Goal: Task Accomplishment & Management: Manage account settings

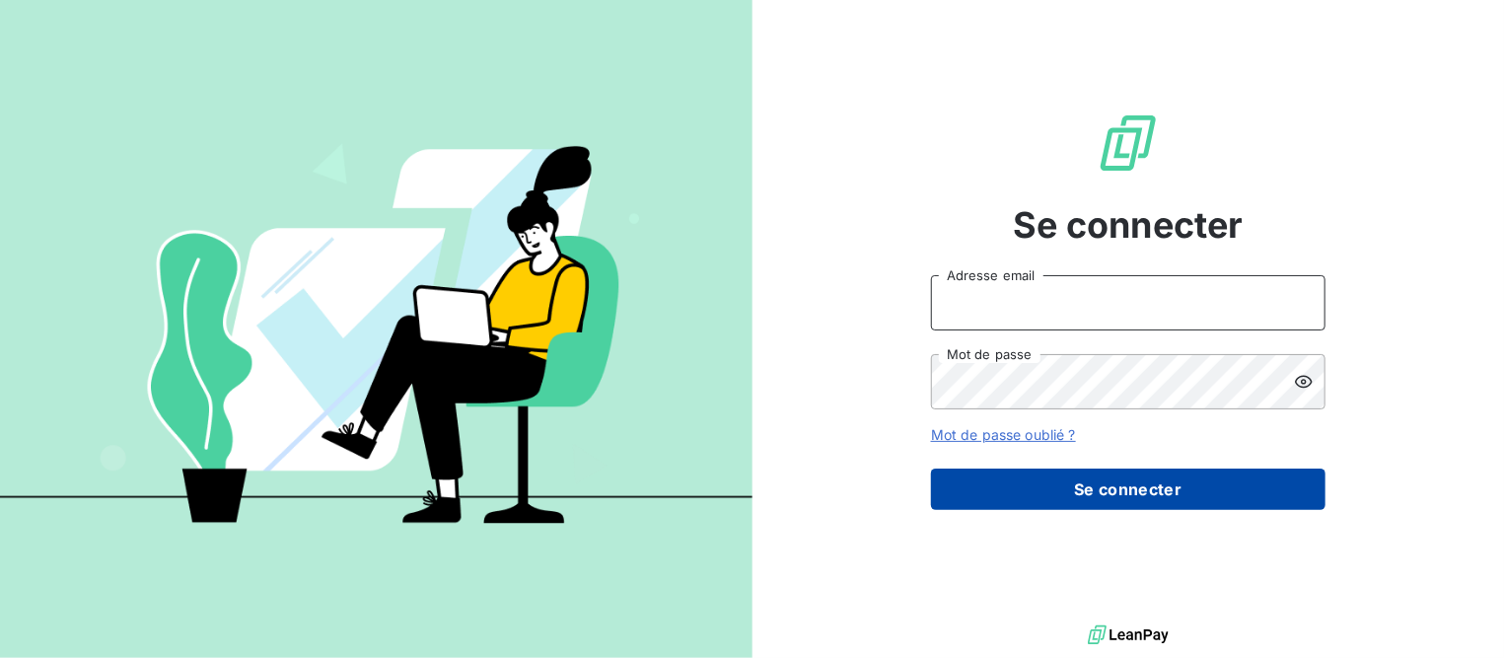
type input "rca.compta@gmail.com"
click at [1088, 486] on button "Se connecter" at bounding box center [1128, 489] width 395 height 41
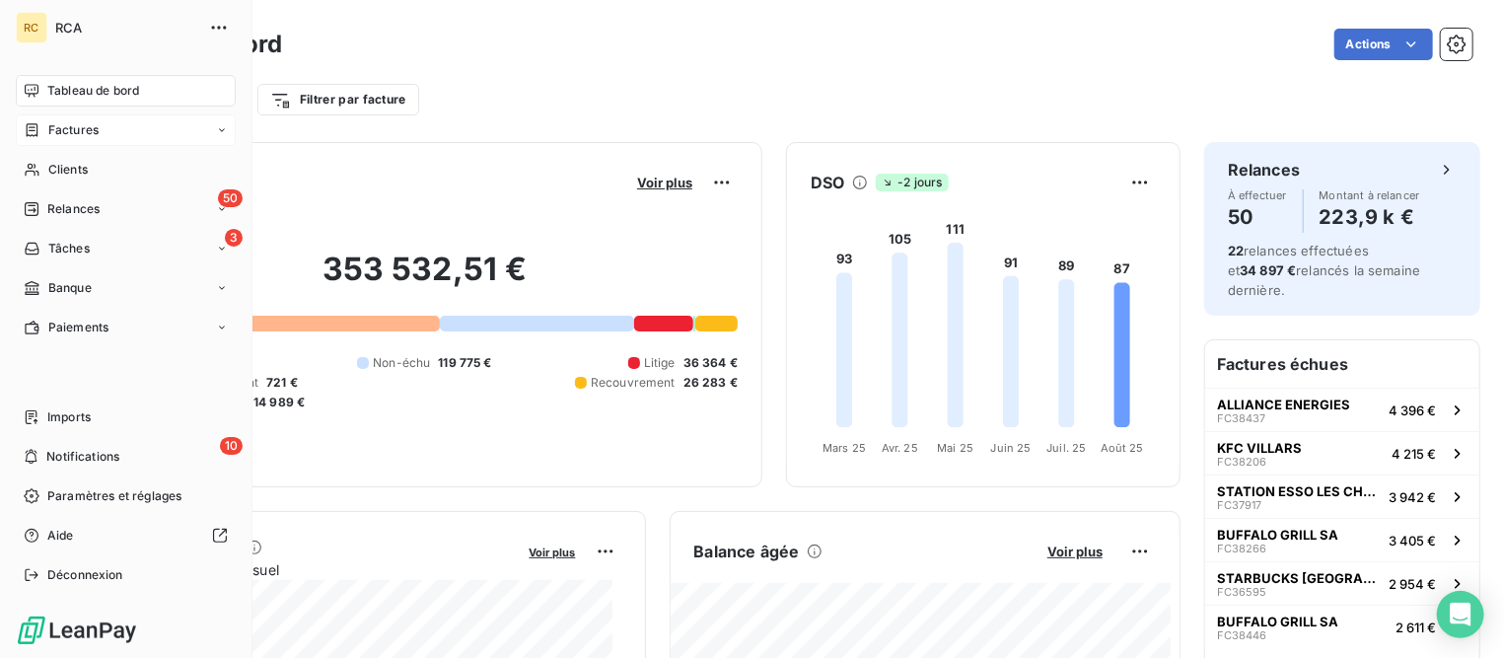
click at [57, 130] on span "Factures" at bounding box center [73, 130] width 50 height 18
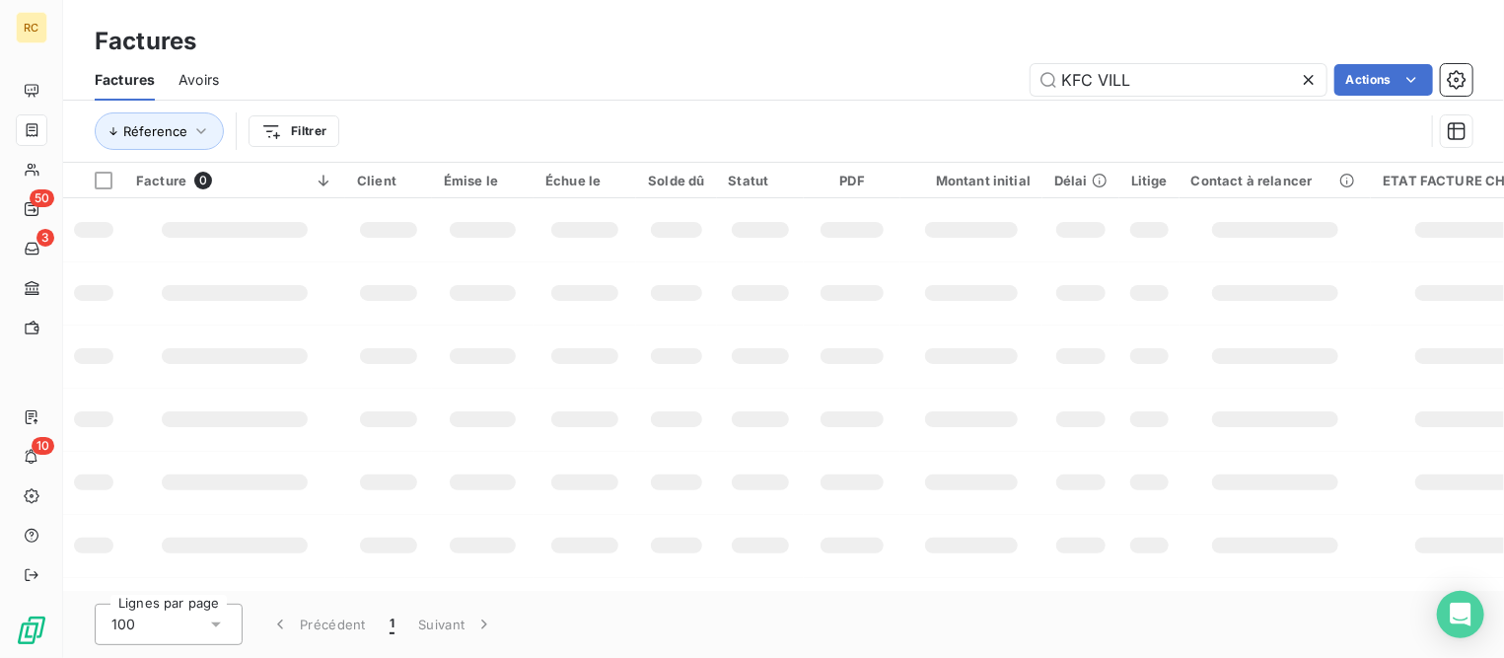
drag, startPoint x: 1172, startPoint y: 74, endPoint x: 920, endPoint y: 62, distance: 251.8
click at [920, 64] on div "KFC VILL Actions" at bounding box center [858, 80] width 1230 height 32
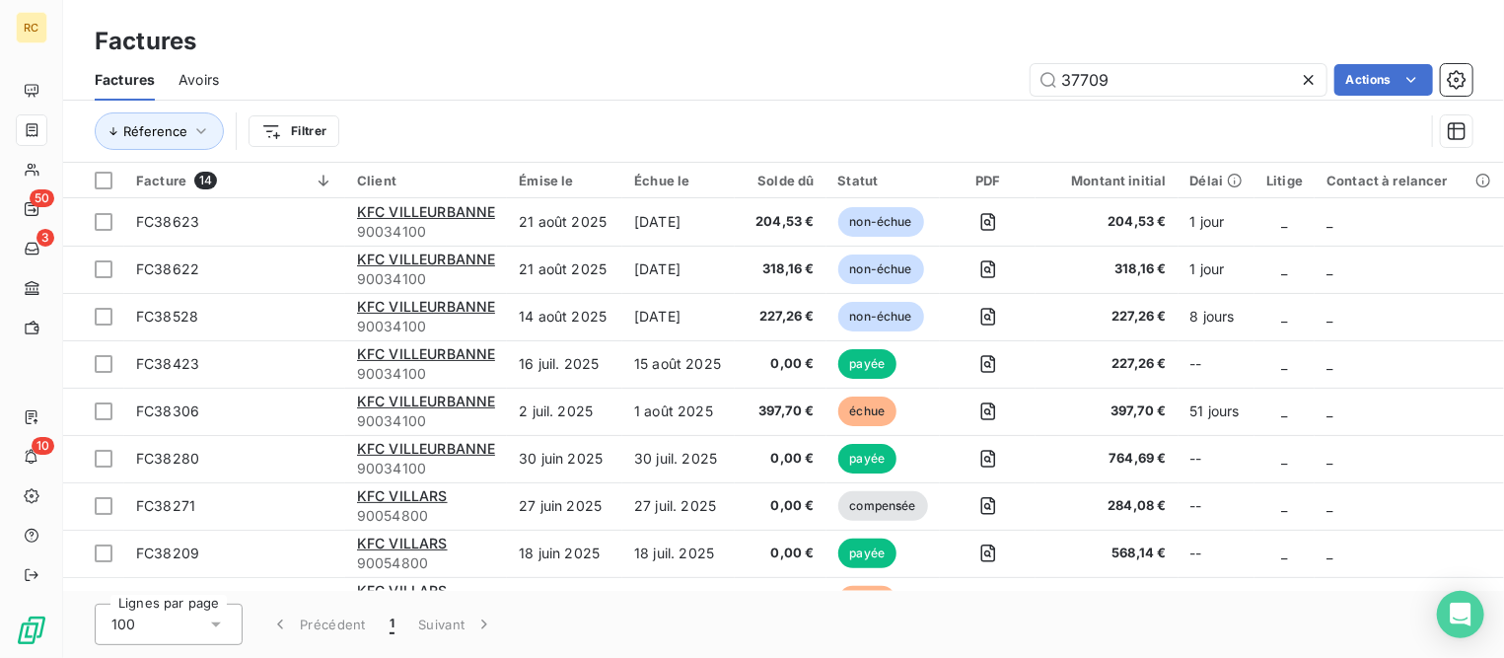
type input "37709"
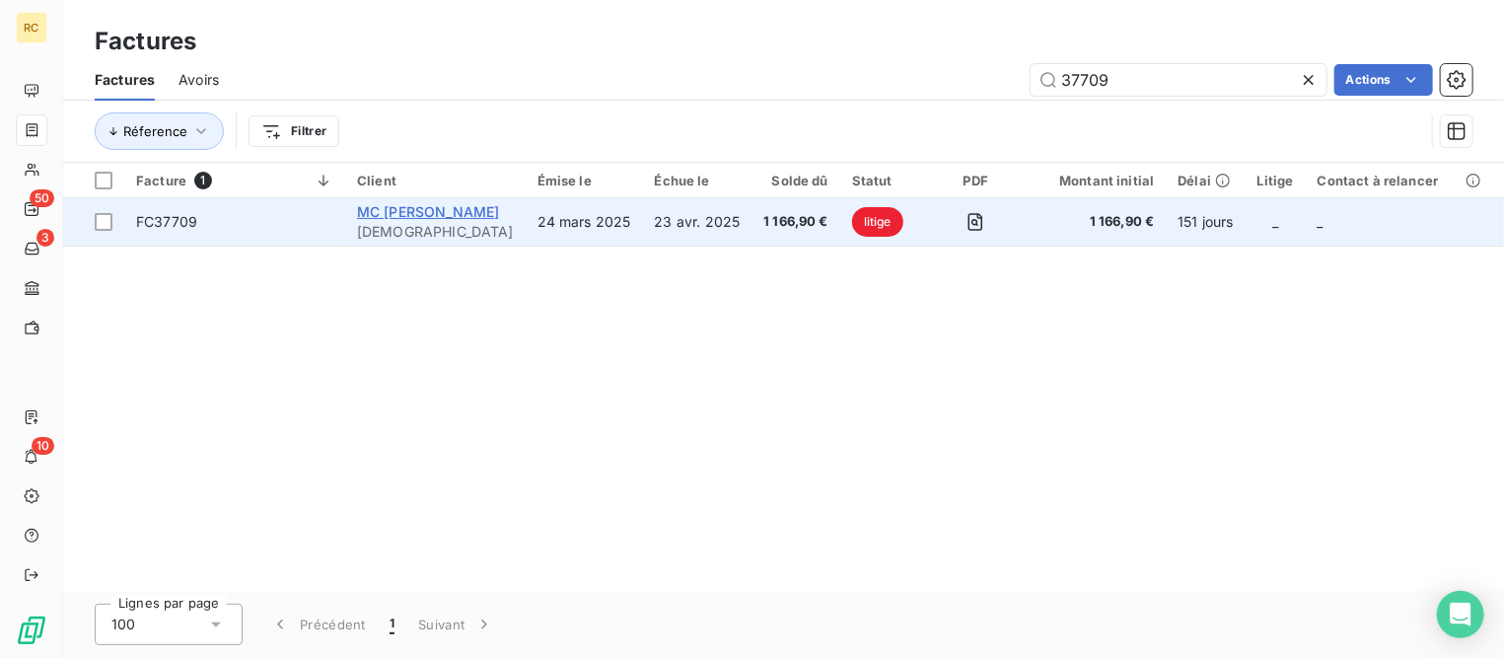
click at [481, 216] on span "MC [PERSON_NAME]" at bounding box center [428, 211] width 142 height 17
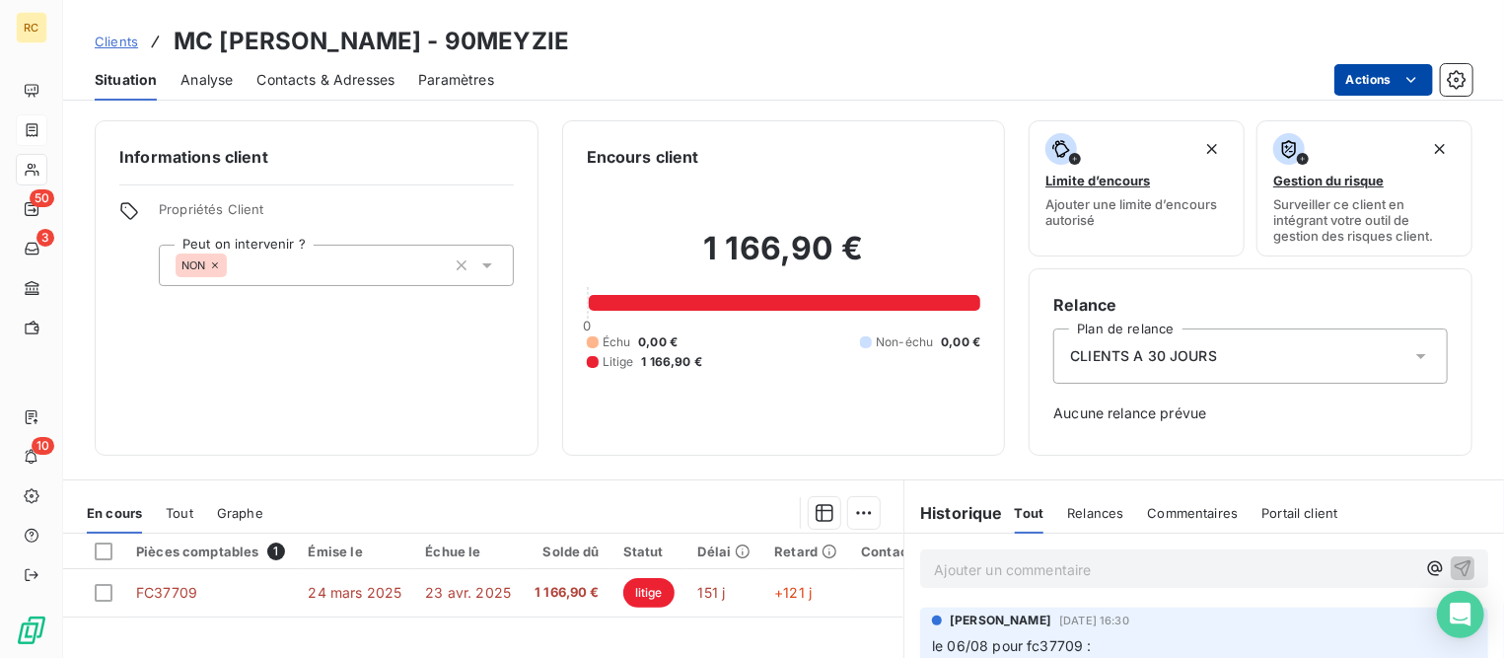
click at [1367, 68] on html "RC 50 3 10 Clients MC [PERSON_NAME] - 90MEYZIE Situation Analyse Contacts & Adr…" at bounding box center [752, 329] width 1504 height 658
click at [328, 389] on html "RC 50 3 10 Clients MC [PERSON_NAME] - 90MEYZIE Situation Analyse Contacts & Adr…" at bounding box center [752, 329] width 1504 height 658
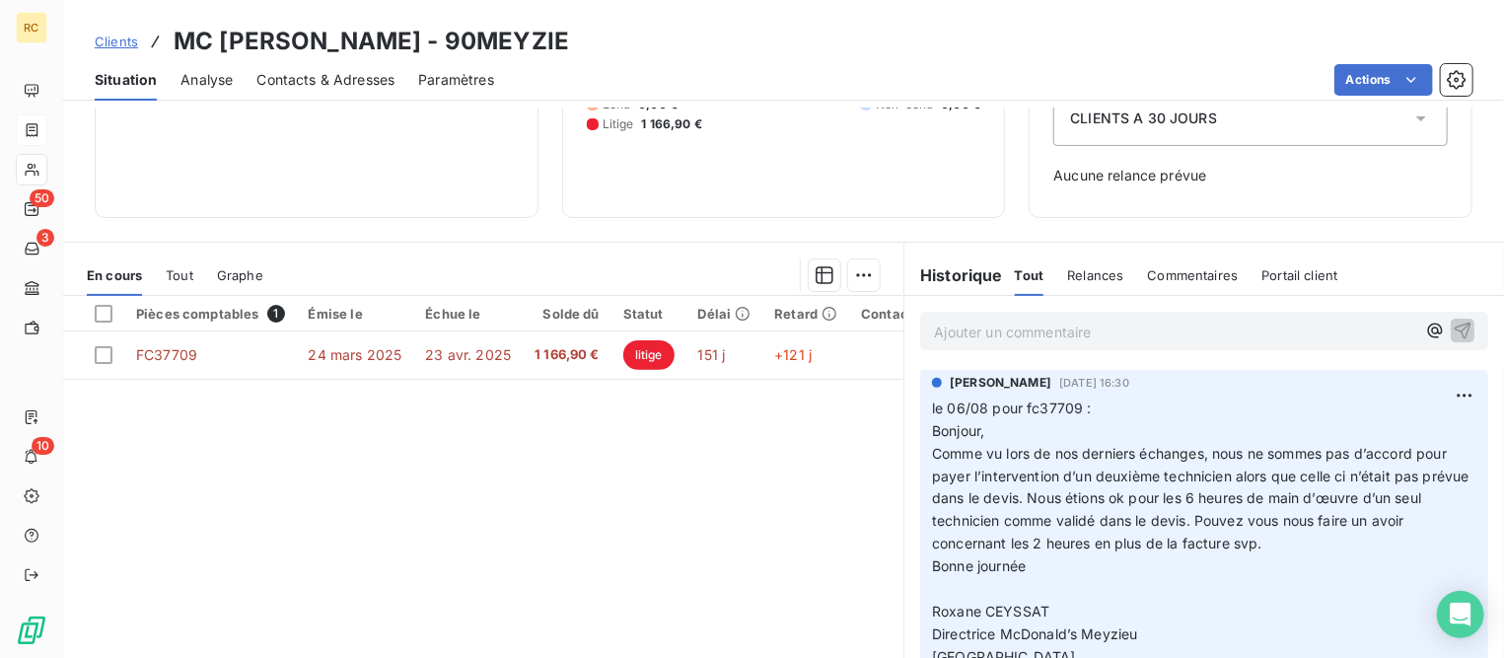
scroll to position [246, 0]
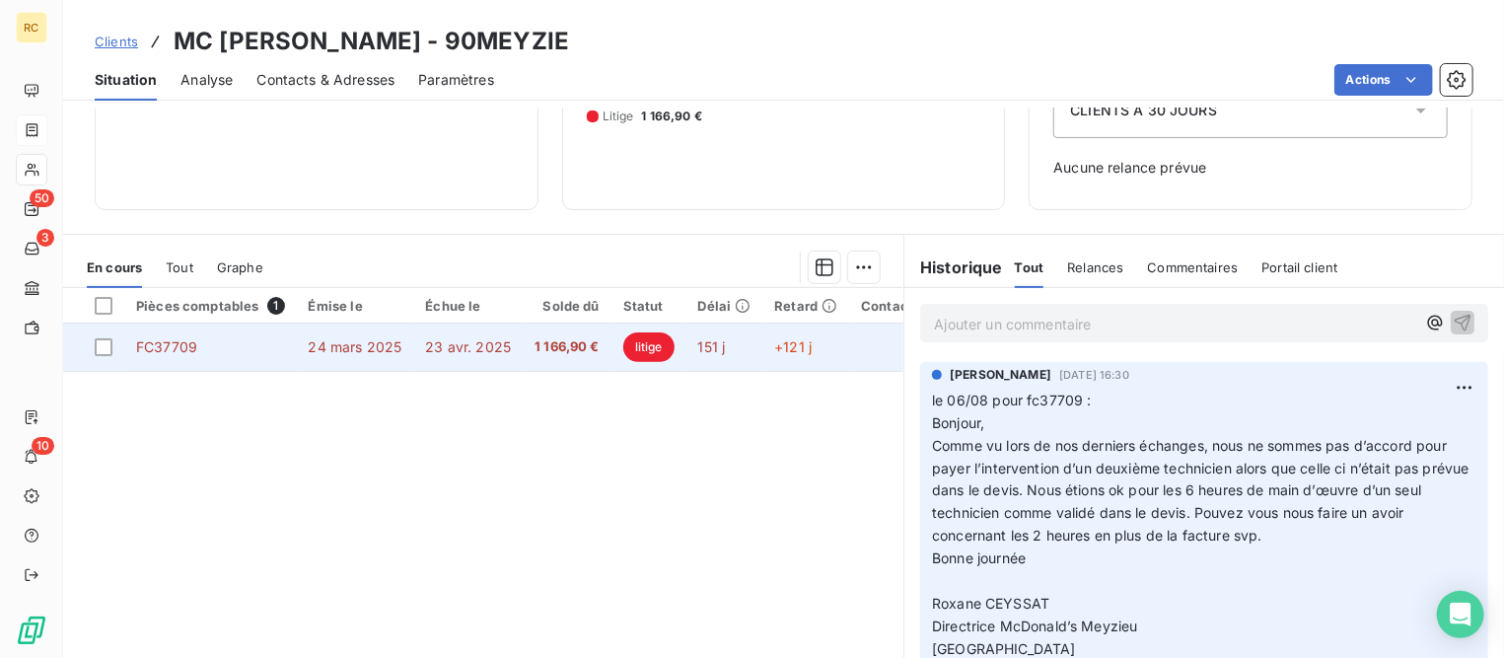
click at [179, 351] on span "FC37709" at bounding box center [166, 346] width 61 height 17
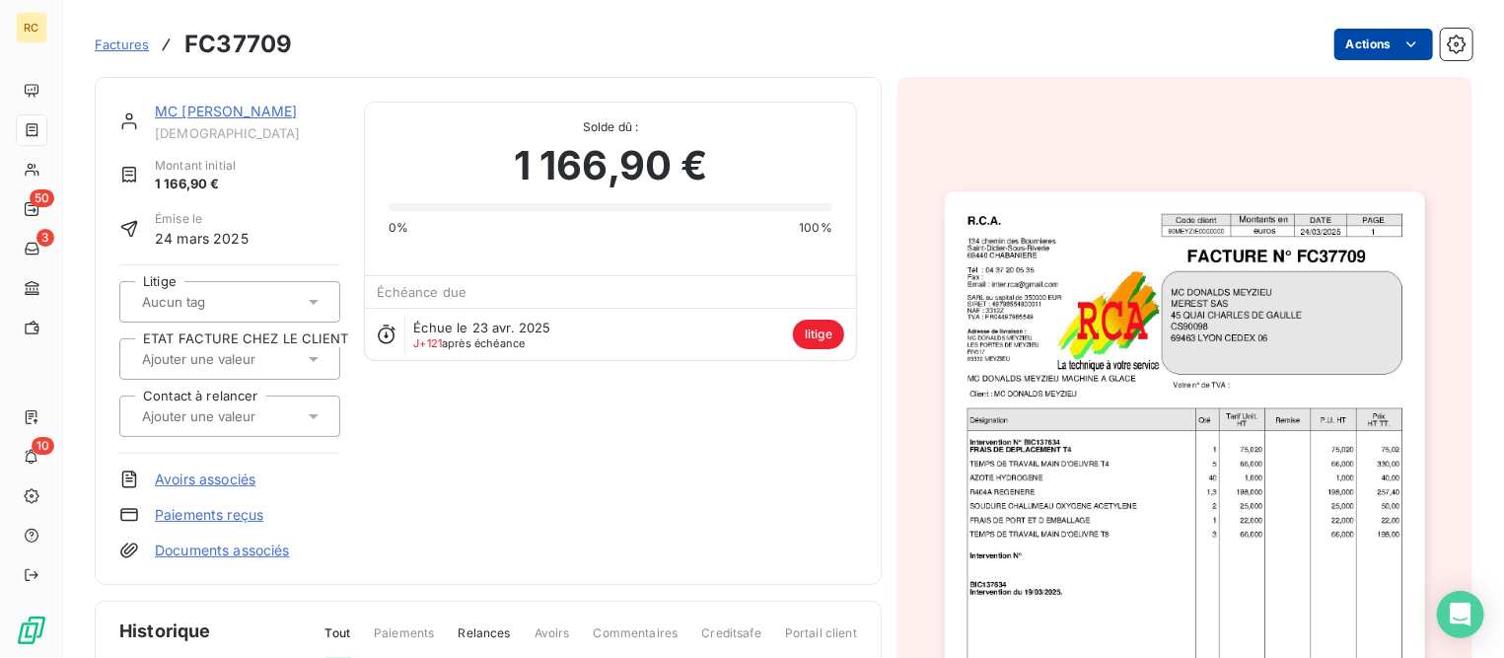
click at [1354, 36] on html "RC 50 3 10 Factures FC37709 Actions MC [PERSON_NAME] 90MEYZIE Montant initial 1…" at bounding box center [752, 329] width 1504 height 658
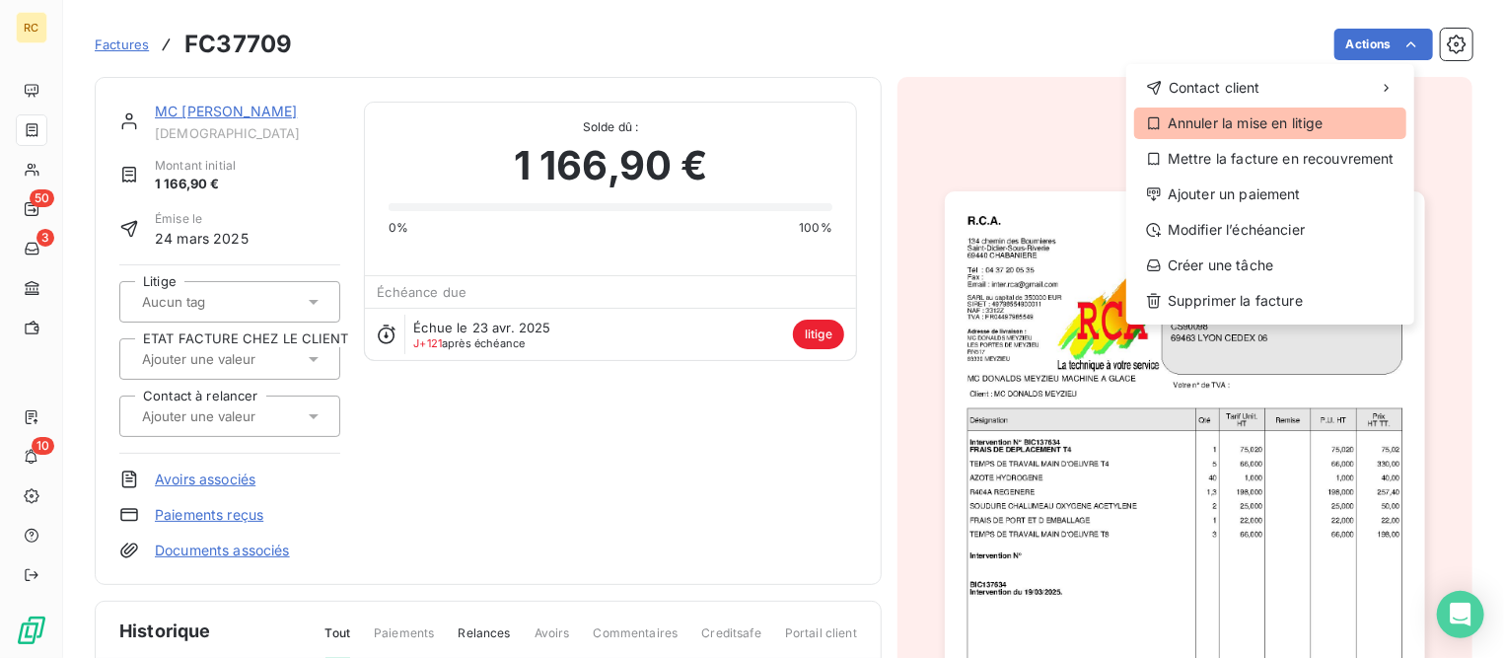
click at [1301, 120] on div "Annuler la mise en litige" at bounding box center [1270, 124] width 272 height 32
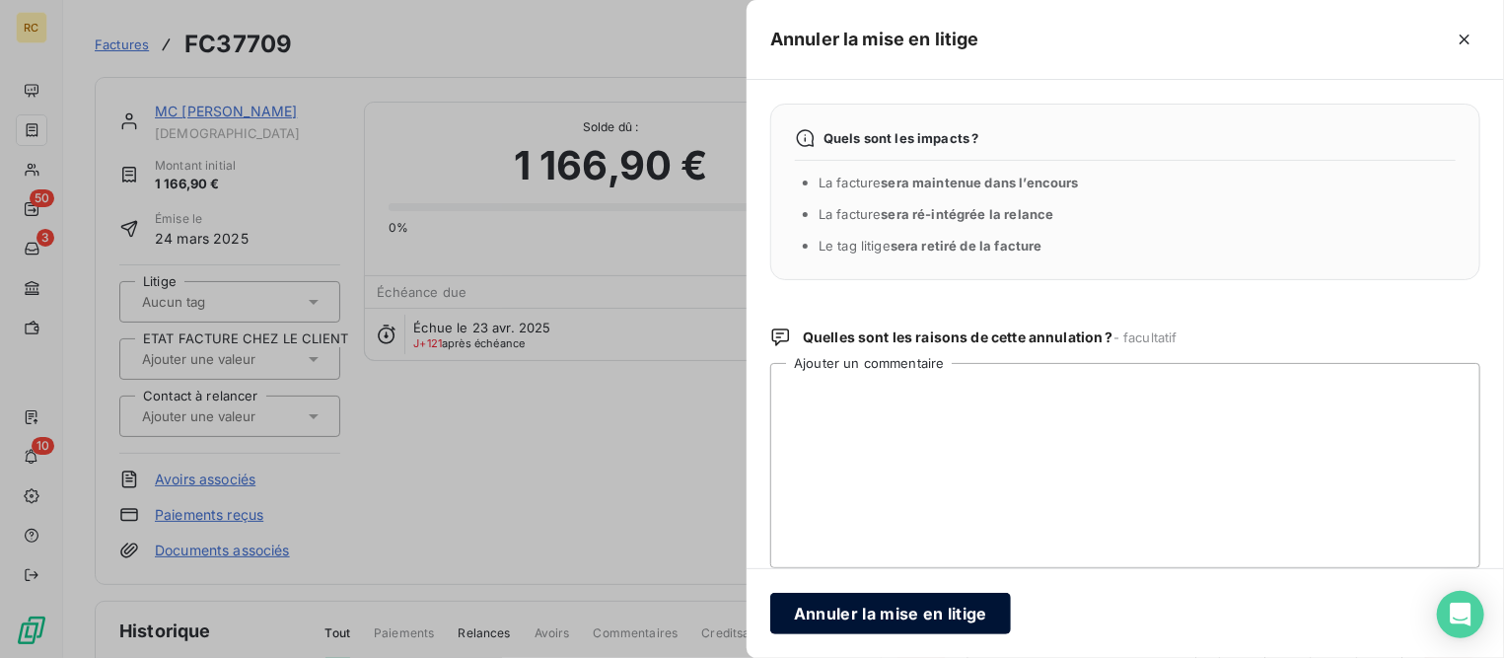
click at [944, 615] on button "Annuler la mise en litige" at bounding box center [890, 613] width 241 height 41
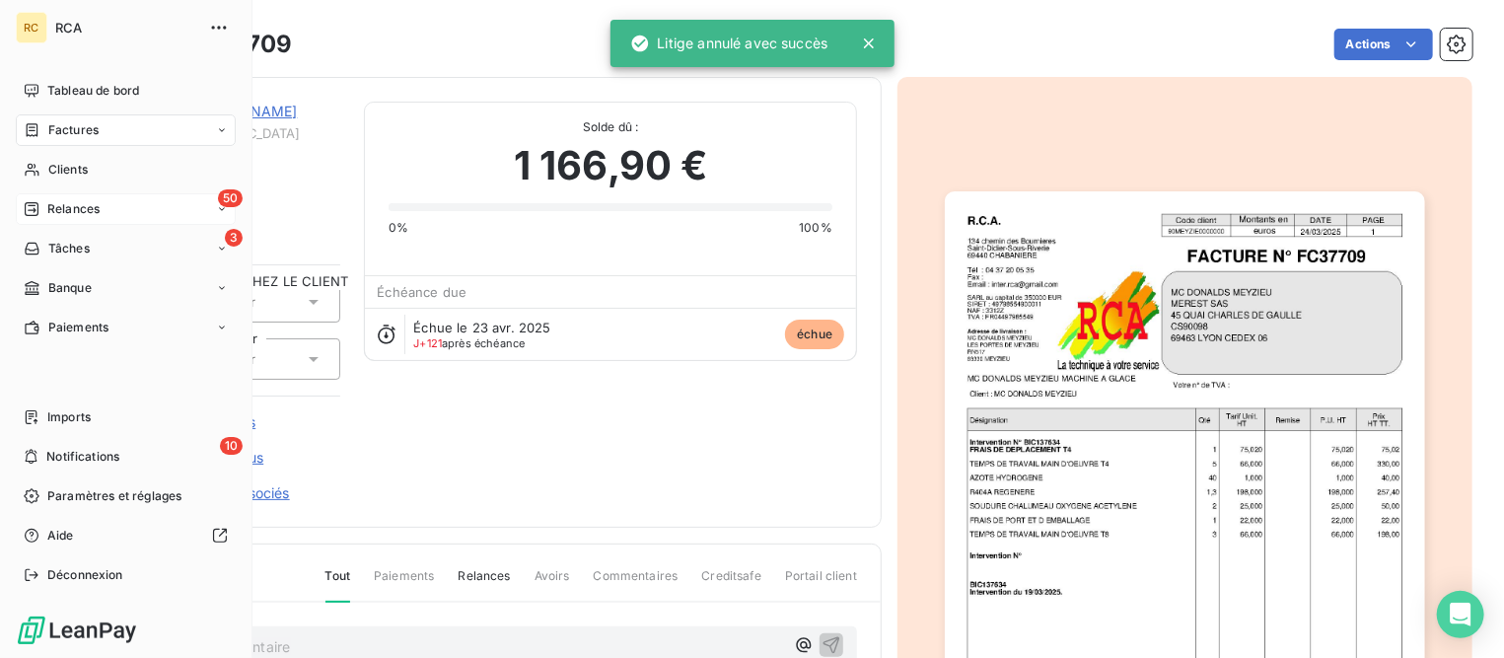
click at [63, 207] on span "Relances" at bounding box center [73, 209] width 52 height 18
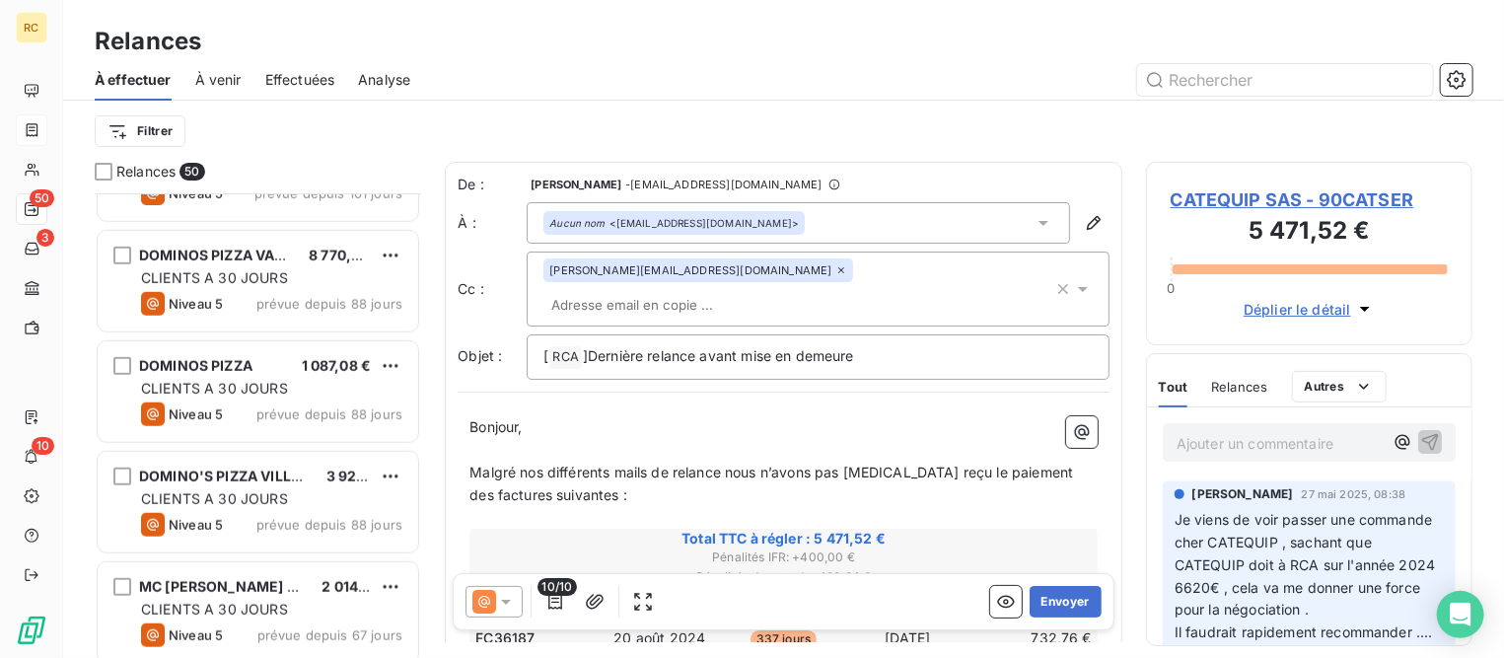
scroll to position [864, 0]
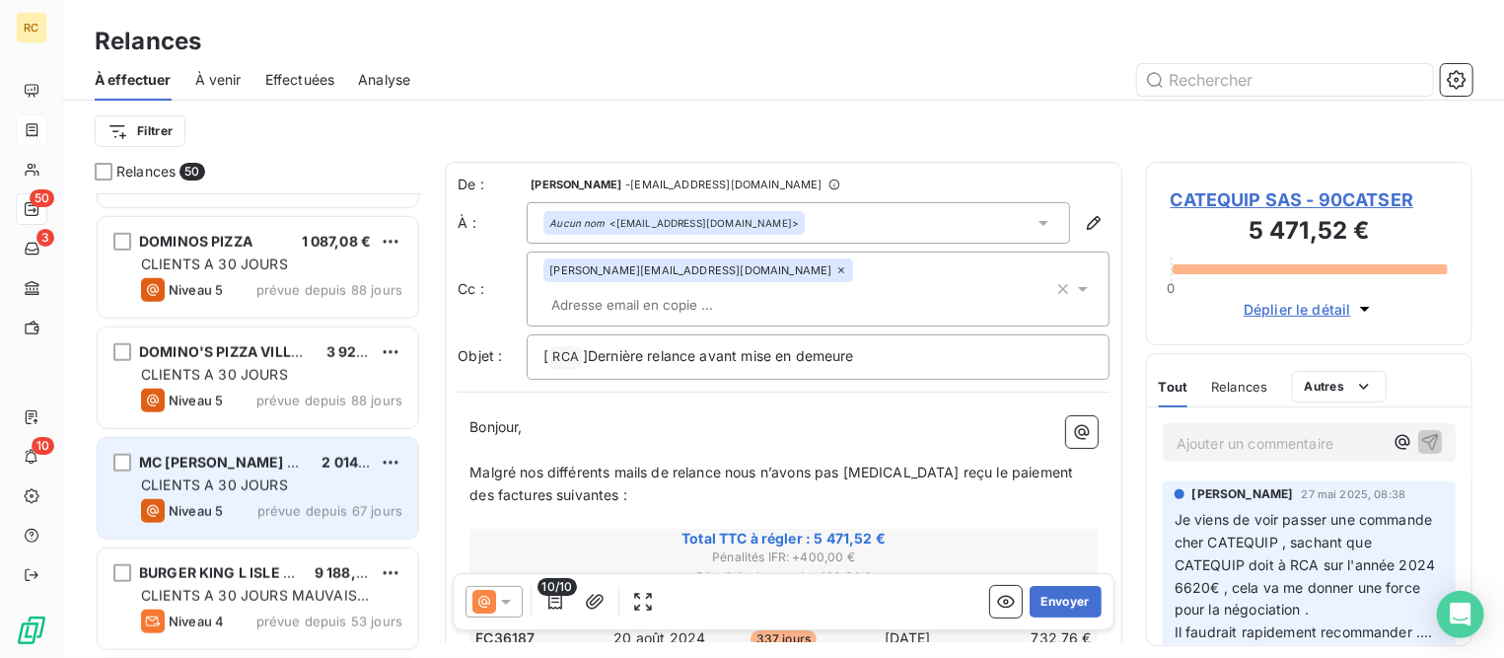
click at [295, 483] on div "CLIENTS A 30 JOURS" at bounding box center [271, 485] width 261 height 20
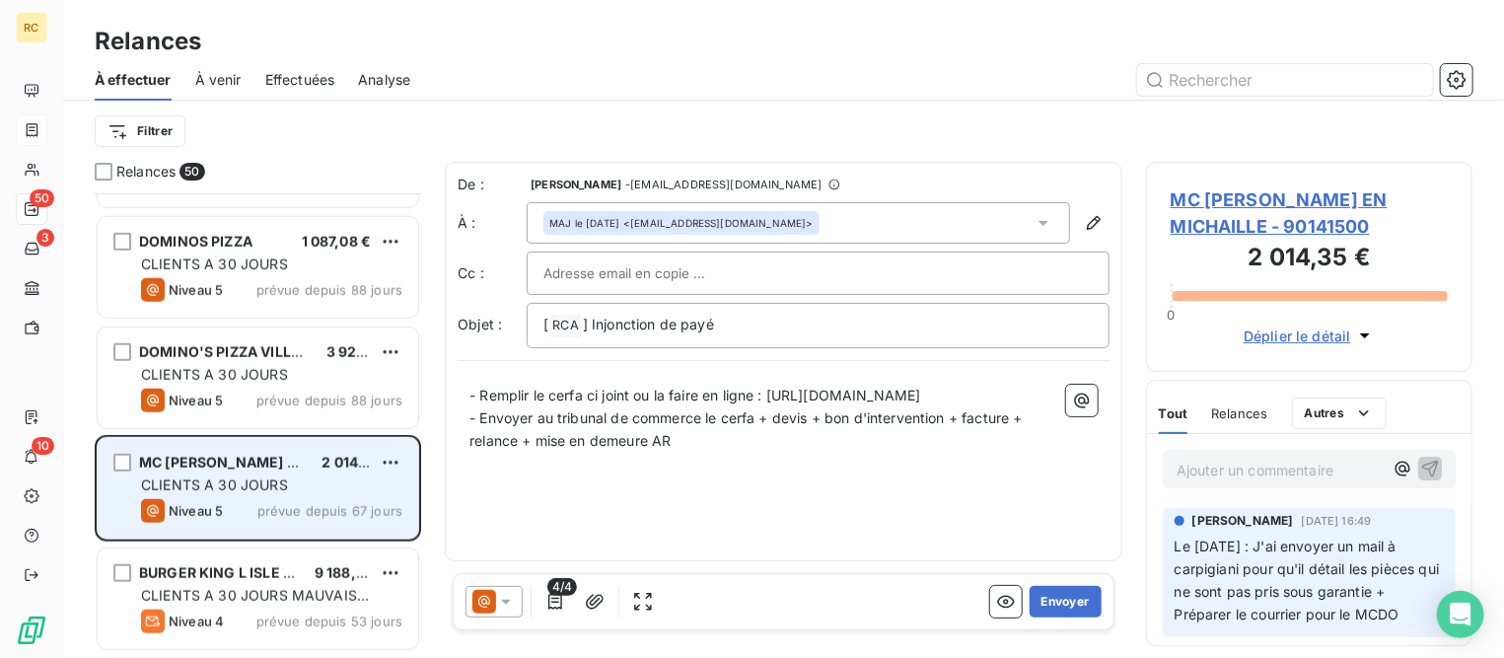
scroll to position [986, 0]
